Goal: Task Accomplishment & Management: Manage account settings

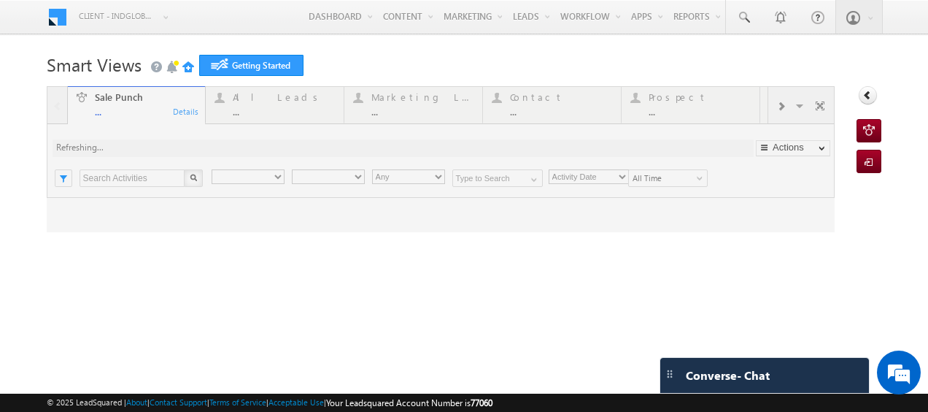
type input "Any Owner"
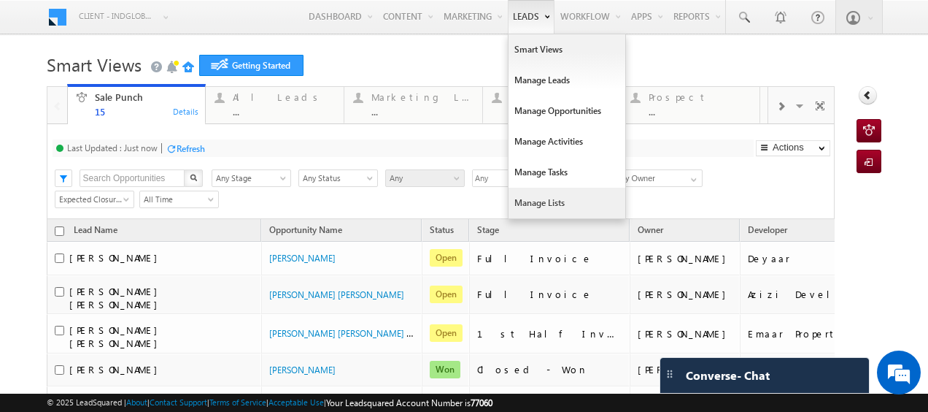
click at [520, 198] on link "Manage Lists" at bounding box center [567, 203] width 117 height 31
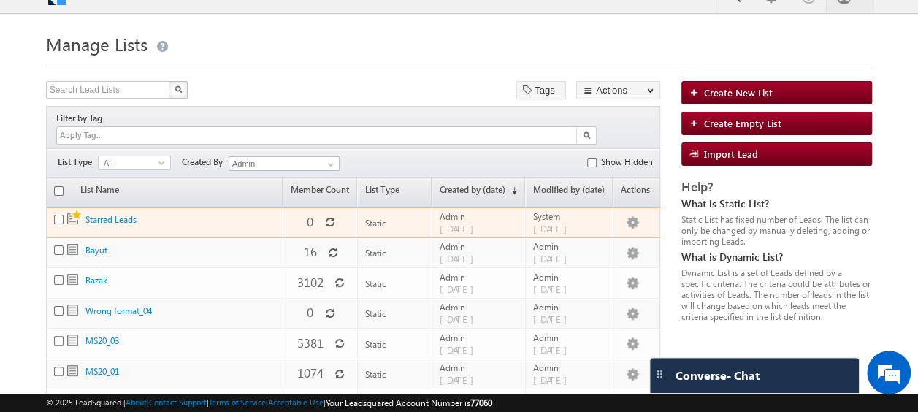
scroll to position [21, 0]
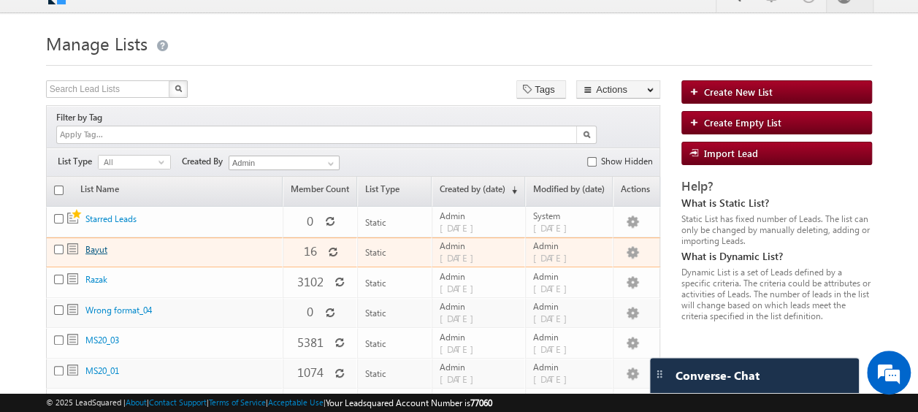
click at [96, 244] on link "Bayut" at bounding box center [96, 249] width 22 height 11
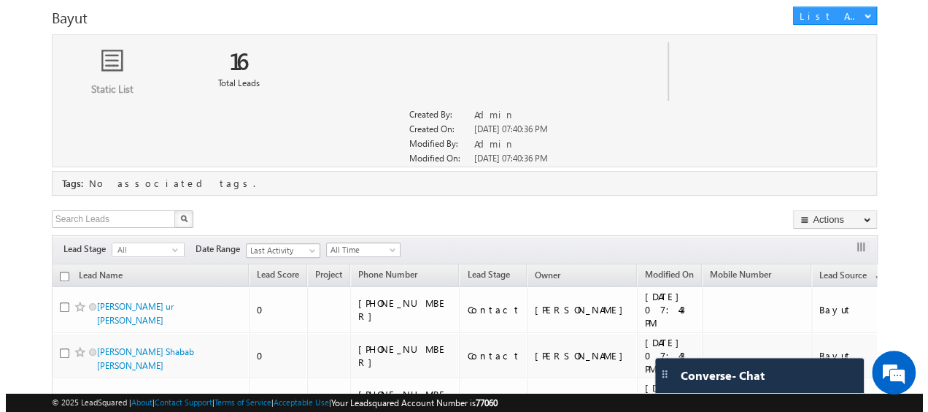
scroll to position [110, 0]
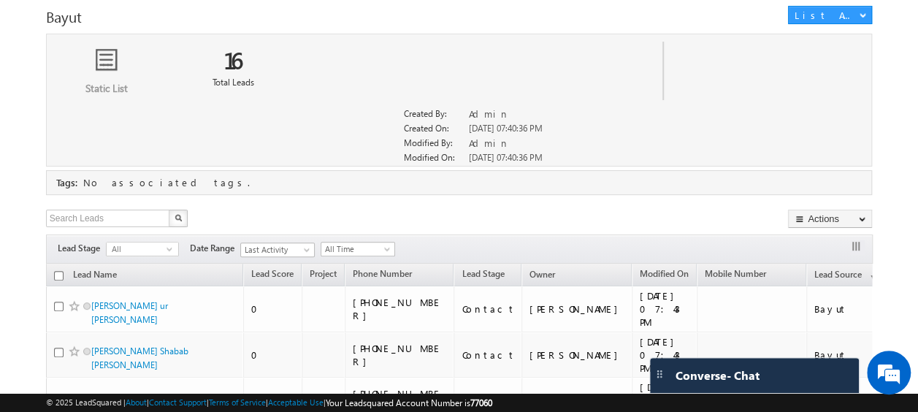
click at [57, 272] on input "checkbox" at bounding box center [58, 275] width 9 height 9
checkbox input "true"
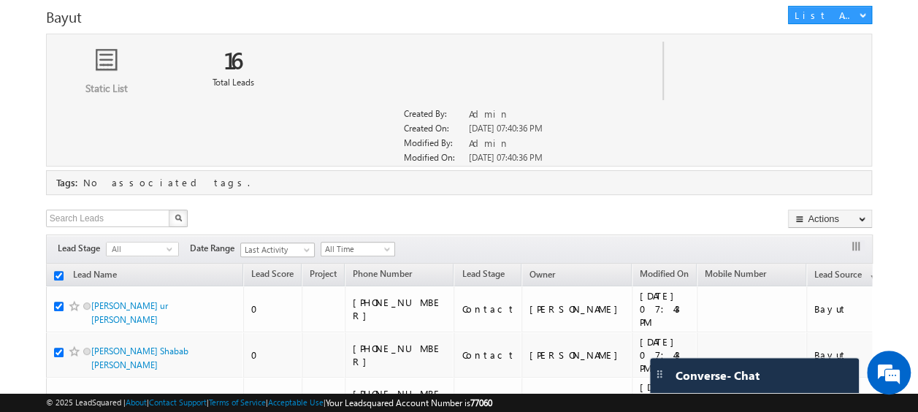
checkbox input "true"
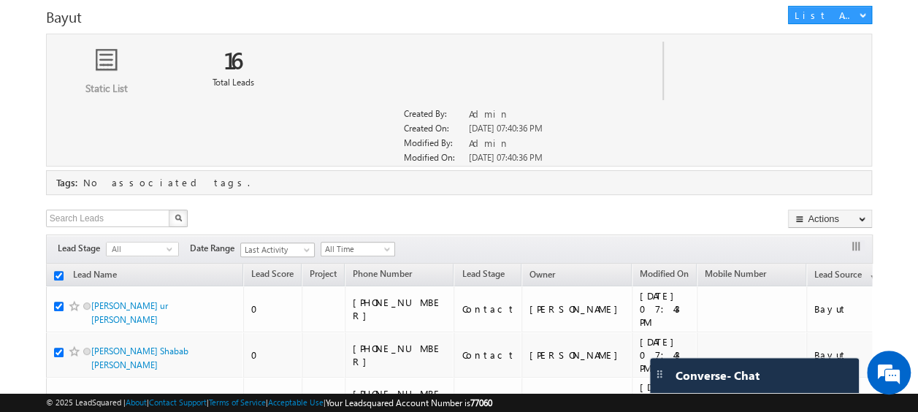
checkbox input "true"
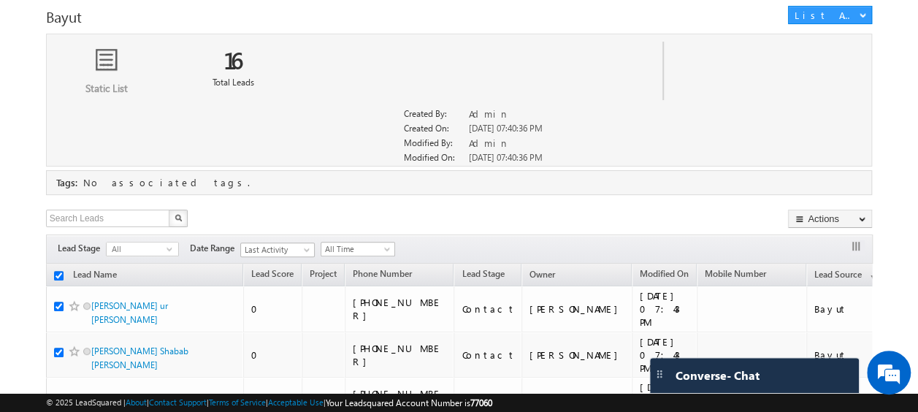
checkbox input "true"
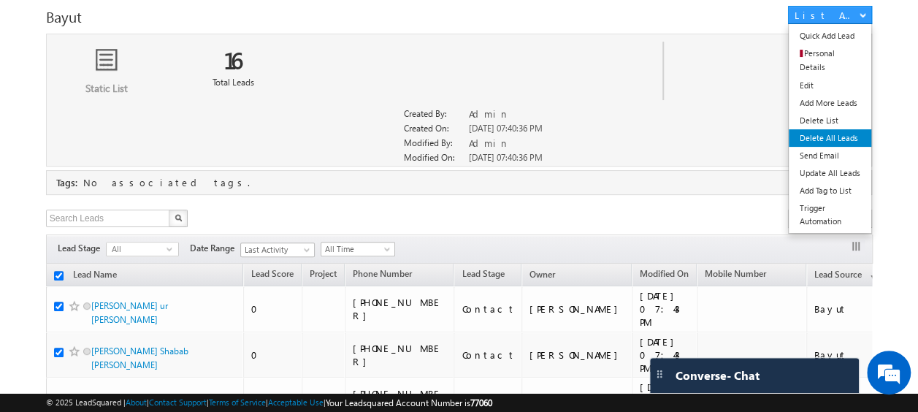
click at [828, 129] on link "Delete All Leads" at bounding box center [829, 138] width 82 height 18
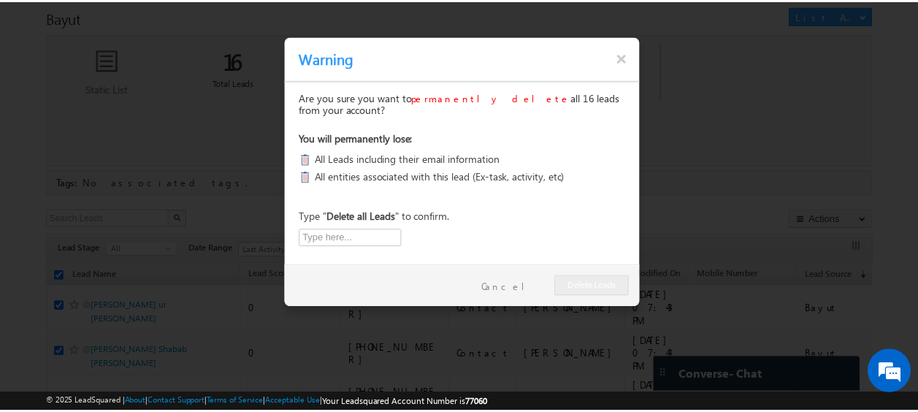
scroll to position [0, 0]
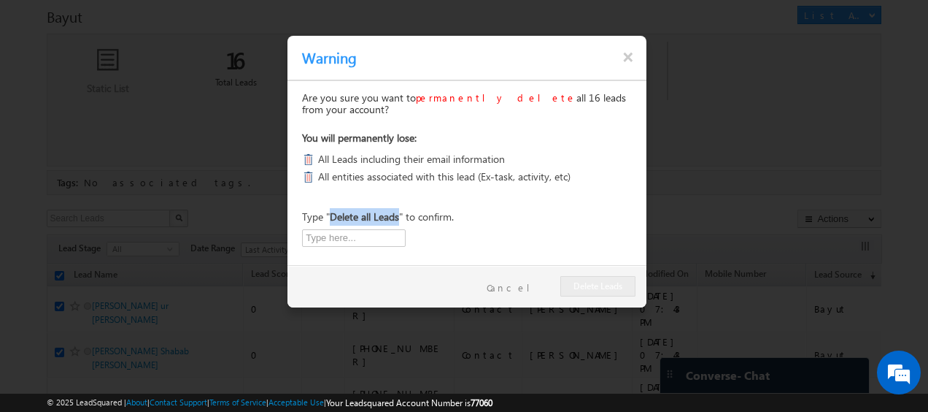
drag, startPoint x: 333, startPoint y: 220, endPoint x: 401, endPoint y: 222, distance: 68.6
click at [401, 222] on p "Type " Delete all Leads " to confirm." at bounding box center [378, 217] width 152 height 18
copy b "Delete all Leads"
drag, startPoint x: 401, startPoint y: 222, endPoint x: 337, endPoint y: 233, distance: 65.2
click at [337, 233] on input "text" at bounding box center [354, 238] width 104 height 18
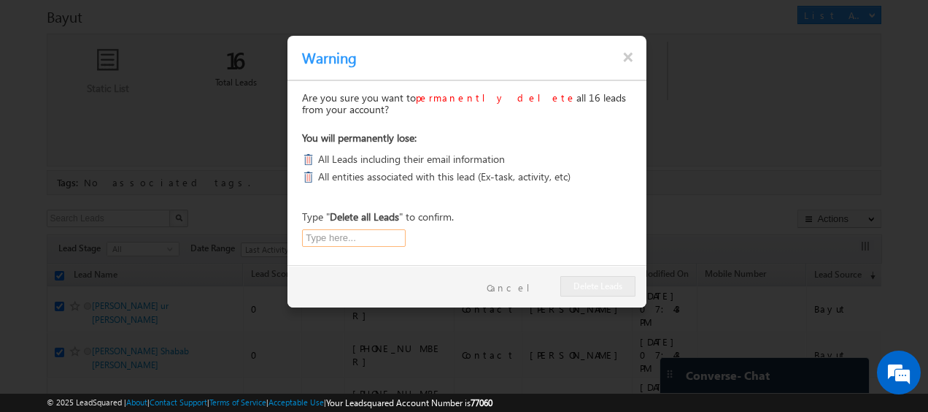
paste input "Delete all Leads"
type input "Delete all Leads"
click at [627, 60] on button "×" at bounding box center [629, 57] width 12 height 25
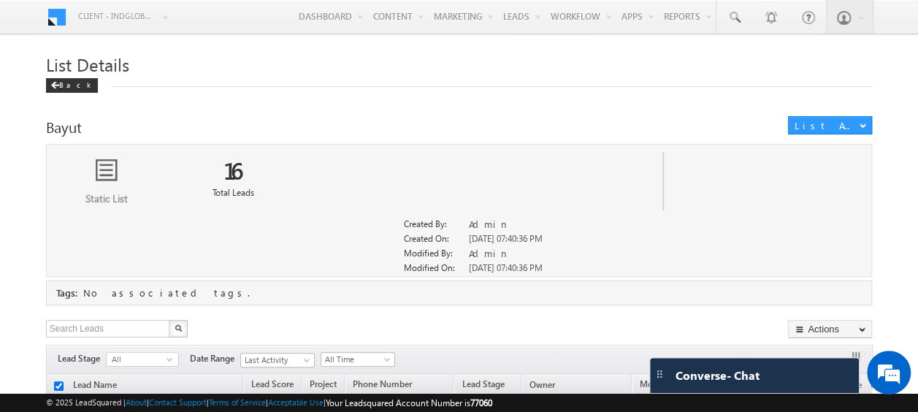
scroll to position [73, 0]
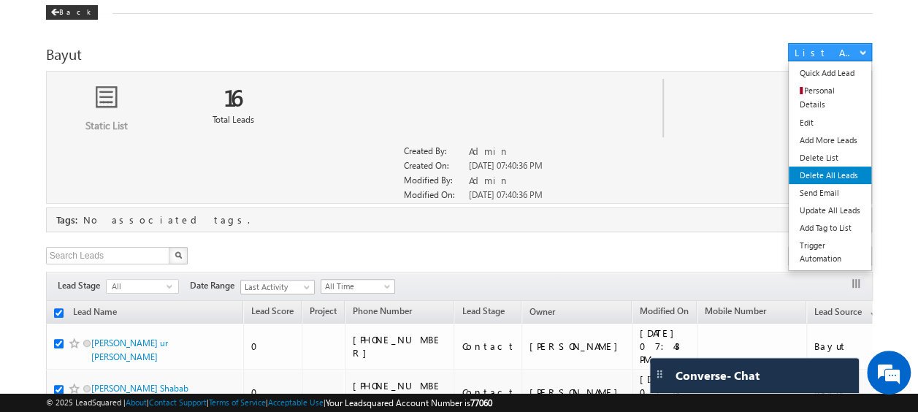
click at [831, 166] on link "Delete All Leads" at bounding box center [829, 175] width 82 height 18
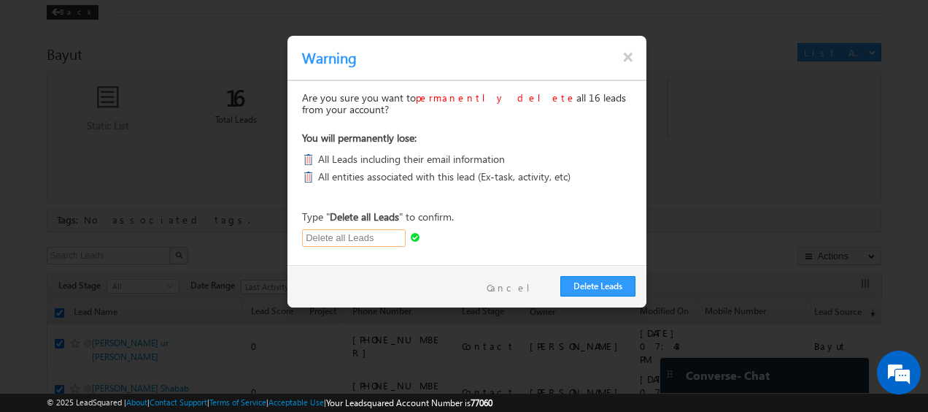
click at [350, 239] on input "Delete all Leads" at bounding box center [354, 238] width 104 height 18
click at [597, 283] on button "Delete Leads" at bounding box center [598, 286] width 75 height 20
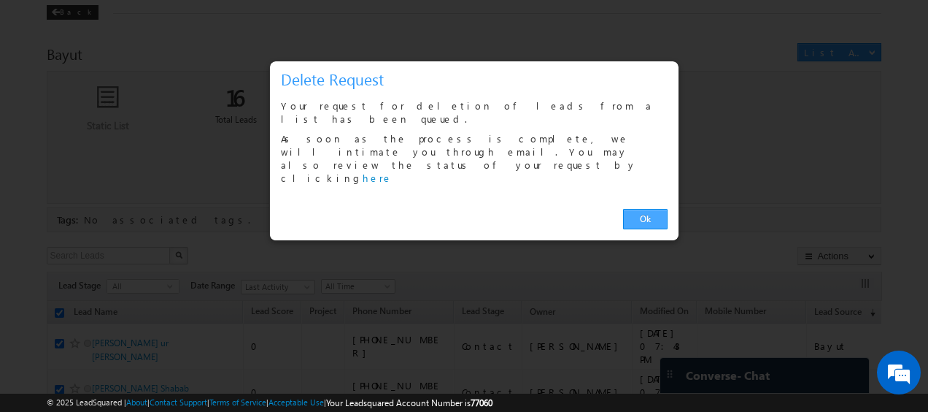
click at [653, 209] on link "Ok" at bounding box center [645, 219] width 45 height 20
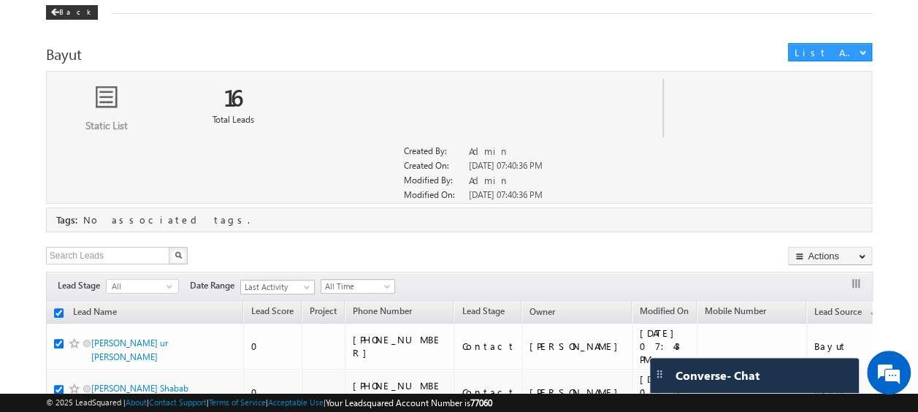
scroll to position [0, 0]
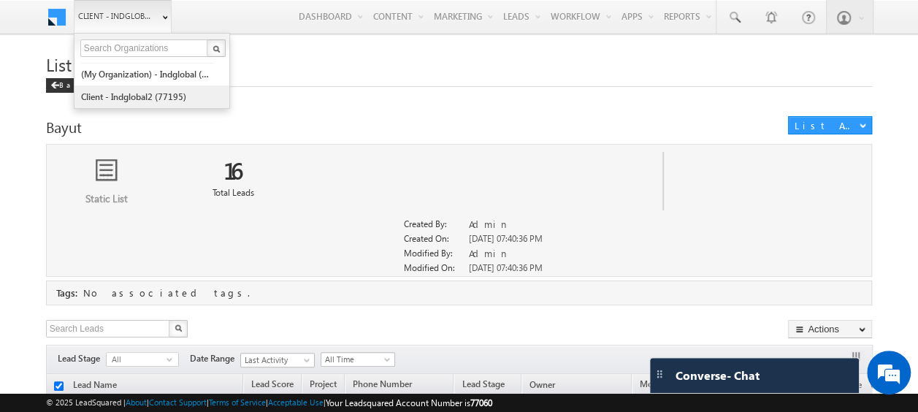
click at [131, 93] on link "Client - indglobal2 (77195)" at bounding box center [147, 96] width 134 height 23
